Goal: Navigation & Orientation: Find specific page/section

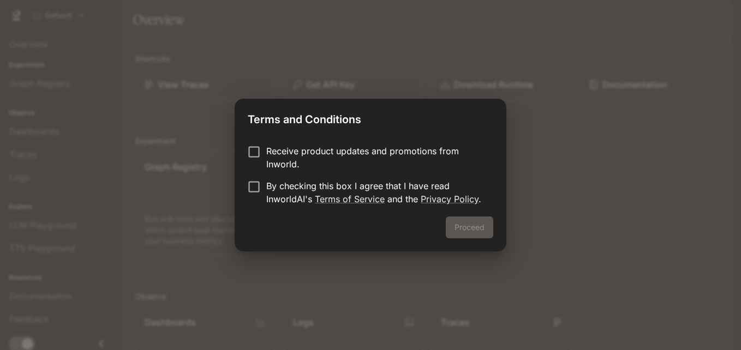
click at [480, 223] on div "Proceed" at bounding box center [371, 234] width 272 height 35
click at [463, 228] on button "Proceed" at bounding box center [469, 228] width 47 height 22
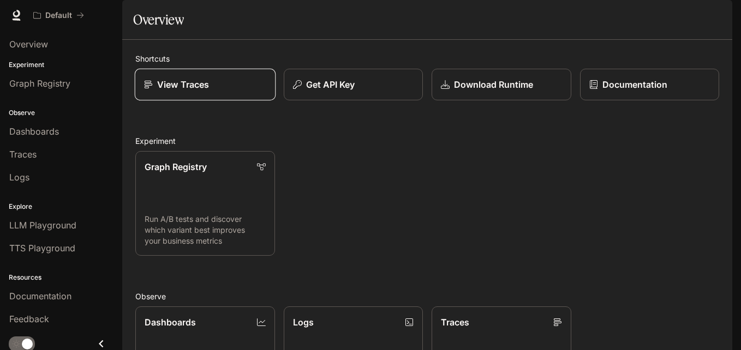
click at [227, 91] on div "View Traces" at bounding box center [205, 84] width 122 height 13
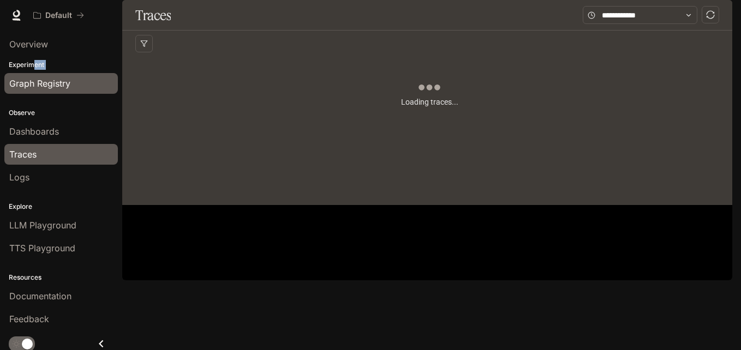
drag, startPoint x: 33, startPoint y: 67, endPoint x: 31, endPoint y: 91, distance: 24.1
click at [31, 91] on div "Experiment Graph Registry" at bounding box center [61, 77] width 122 height 39
click at [31, 91] on link "Graph Registry" at bounding box center [61, 83] width 114 height 21
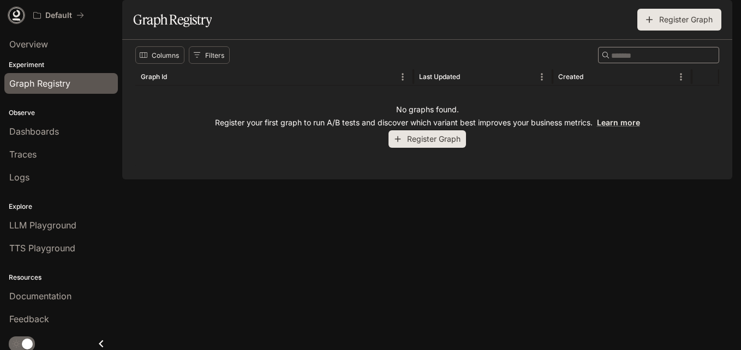
click at [13, 14] on icon at bounding box center [16, 15] width 11 height 11
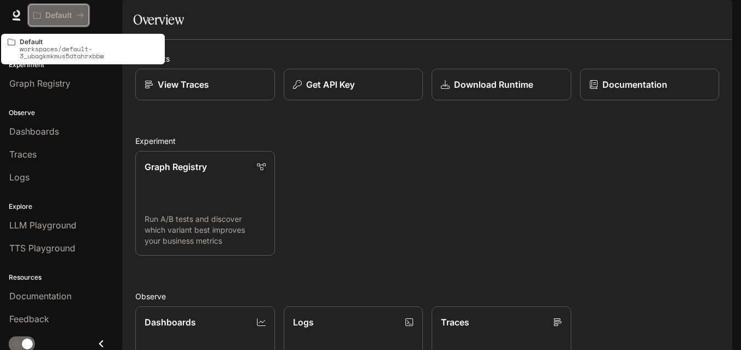
click at [56, 8] on button "Default" at bounding box center [58, 15] width 61 height 22
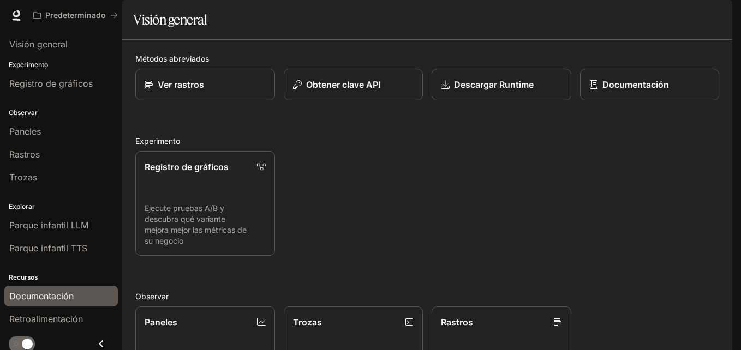
scroll to position [5, 0]
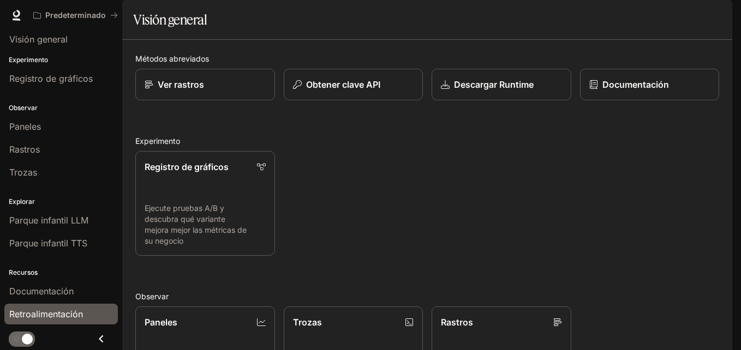
click at [57, 308] on span "Retroalimentación" at bounding box center [46, 314] width 74 height 13
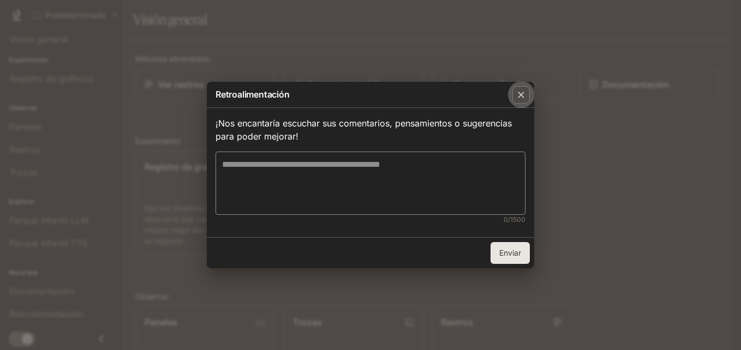
click at [529, 94] on div "button" at bounding box center [520, 94] width 17 height 17
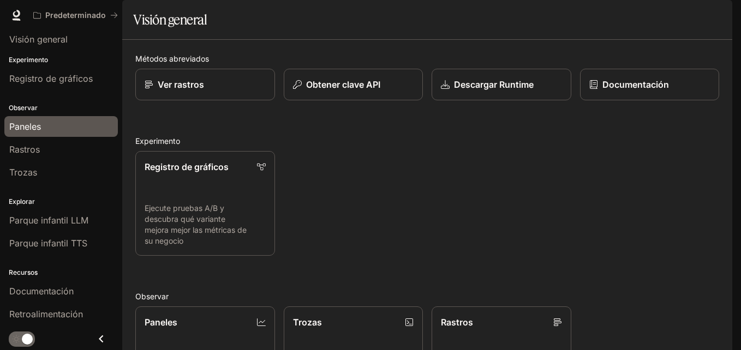
scroll to position [0, 0]
